Goal: Information Seeking & Learning: Learn about a topic

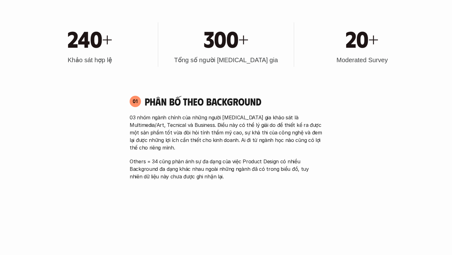
scroll to position [337, 0]
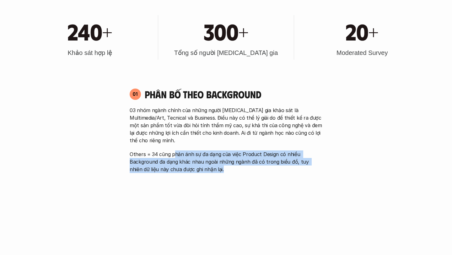
drag, startPoint x: 173, startPoint y: 144, endPoint x: 317, endPoint y: 159, distance: 144.5
click at [317, 159] on p "Others = 34 cũng phản ánh sự đa dạng của việc Product Design có nhiều Backgroun…" at bounding box center [226, 161] width 193 height 23
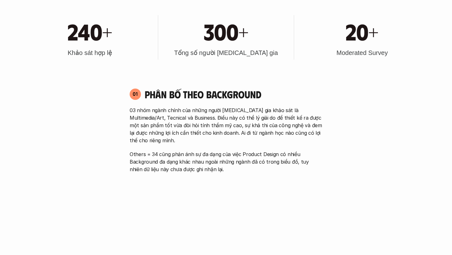
click at [317, 159] on p "Others = 34 cũng phản ánh sự đa dạng của việc Product Design có nhiều Backgroun…" at bounding box center [226, 161] width 193 height 23
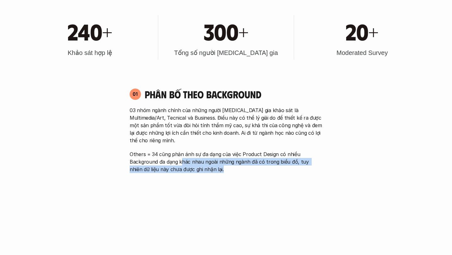
drag, startPoint x: 181, startPoint y: 155, endPoint x: 247, endPoint y: 159, distance: 65.7
click at [247, 159] on p "Others = 34 cũng phản ánh sự đa dạng của việc Product Design có nhiều Backgroun…" at bounding box center [226, 161] width 193 height 23
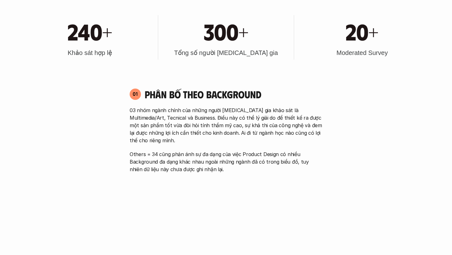
click at [248, 155] on p "Others = 34 cũng phản ánh sự đa dạng của việc Product Design có nhiều Backgroun…" at bounding box center [226, 161] width 193 height 23
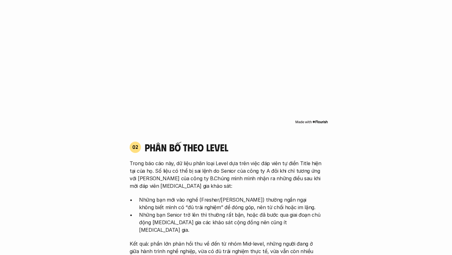
scroll to position [564, 0]
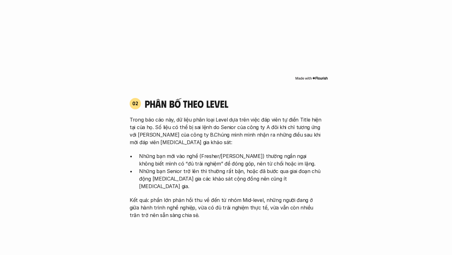
click at [319, 76] on img at bounding box center [311, 78] width 33 height 5
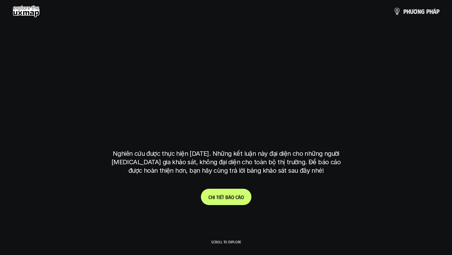
scroll to position [564, 0]
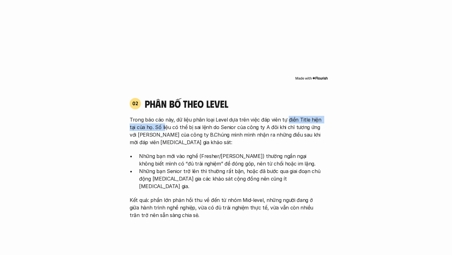
drag, startPoint x: 164, startPoint y: 116, endPoint x: 288, endPoint y: 114, distance: 124.3
click at [286, 116] on p "Trong báo cáo này, dữ liệu phân loại Level dựa trên việc đáp viên tự điền Title…" at bounding box center [226, 131] width 193 height 30
drag, startPoint x: 288, startPoint y: 114, endPoint x: 232, endPoint y: 117, distance: 56.5
click at [288, 116] on p "Trong báo cáo này, dữ liệu phân loại Level dựa trên việc đáp viên tự điền Title…" at bounding box center [226, 131] width 193 height 30
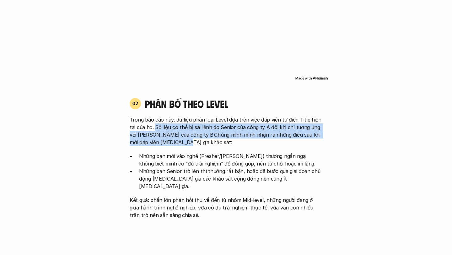
drag, startPoint x: 154, startPoint y: 117, endPoint x: 211, endPoint y: 130, distance: 58.4
click at [214, 132] on p "Trong báo cáo này, dữ liệu phân loại Level dựa trên việc đáp viên tự điền Title…" at bounding box center [226, 131] width 193 height 30
click at [210, 126] on p "Trong báo cáo này, dữ liệu phân loại Level dựa trên việc đáp viên tự điền Title…" at bounding box center [226, 131] width 193 height 30
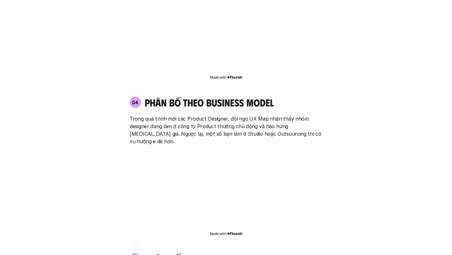
scroll to position [1050, 0]
